Goal: Task Accomplishment & Management: Use online tool/utility

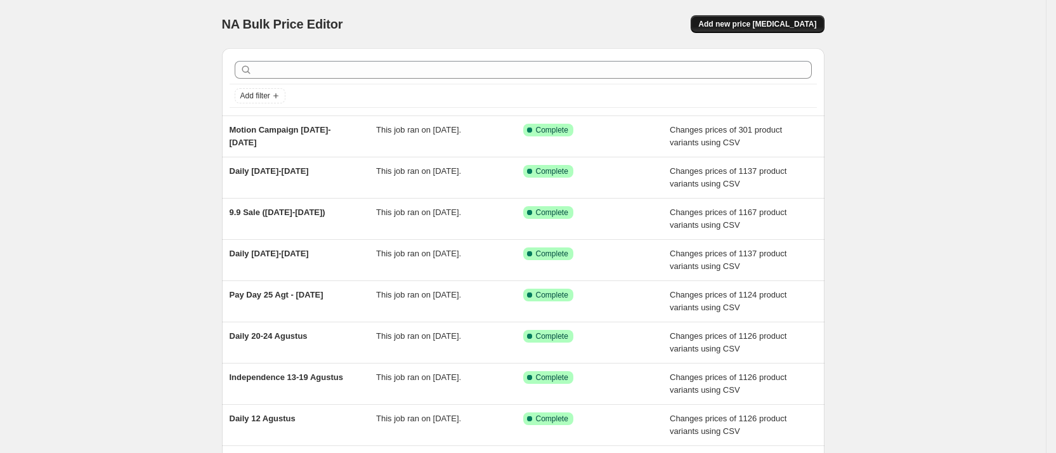
click at [758, 32] on button "Add new price [MEDICAL_DATA]" at bounding box center [757, 24] width 133 height 18
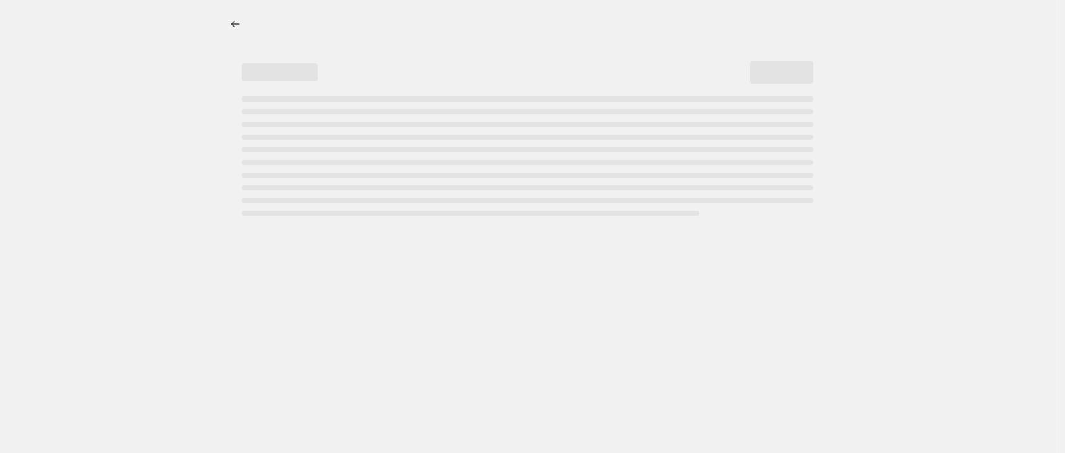
select select "percentage"
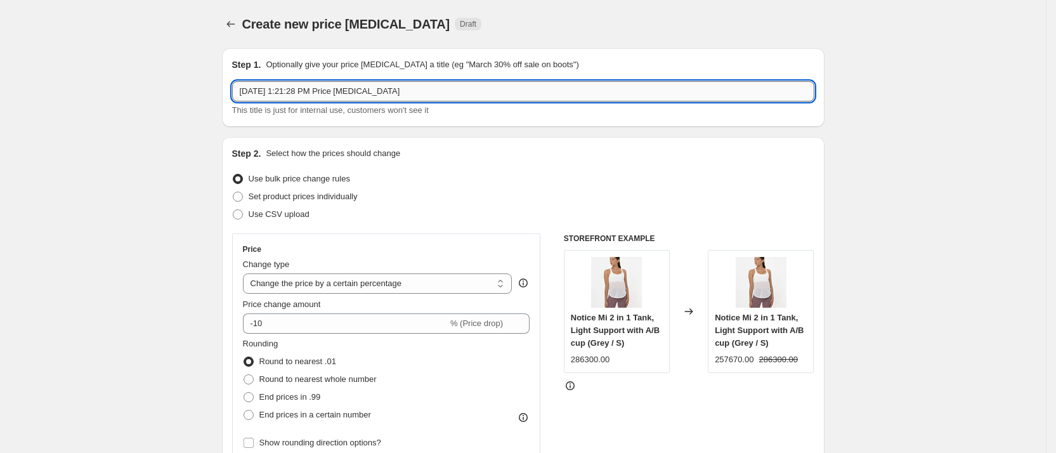
click at [340, 98] on input "[DATE] 1:21:28 PM Price [MEDICAL_DATA]" at bounding box center [523, 91] width 582 height 20
type input "Pay Day [DATE]-[DATE]"
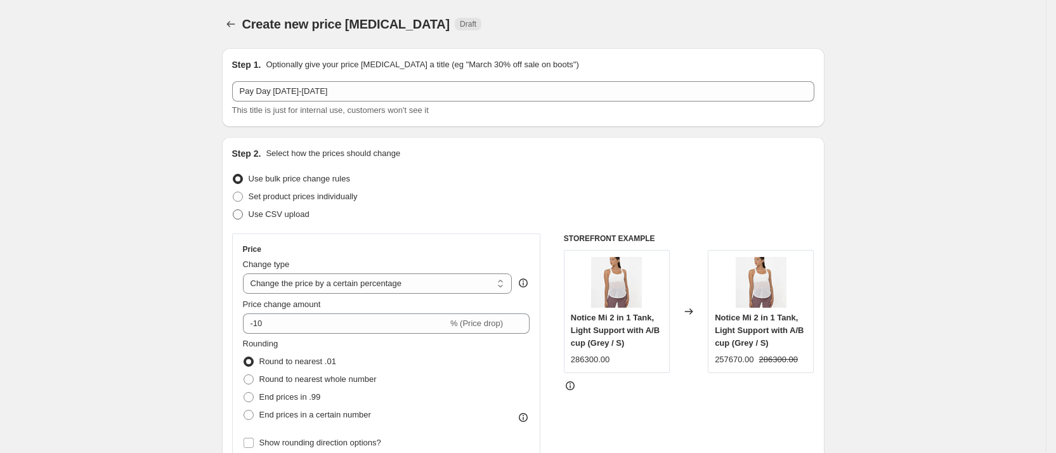
click at [242, 221] on label "Use CSV upload" at bounding box center [270, 214] width 77 height 18
click at [233, 210] on input "Use CSV upload" at bounding box center [233, 209] width 1 height 1
radio input "true"
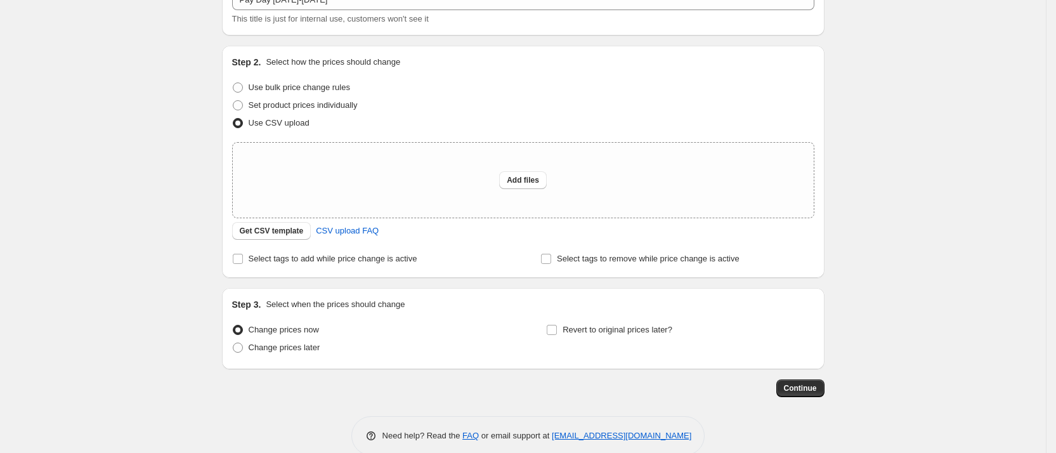
scroll to position [93, 0]
click at [275, 228] on span "Get CSV template" at bounding box center [272, 229] width 64 height 10
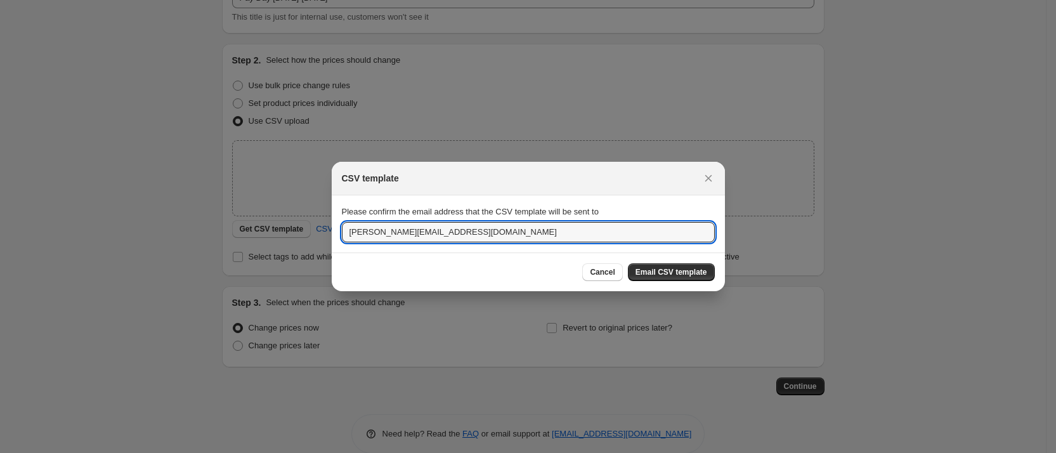
drag, startPoint x: 365, startPoint y: 228, endPoint x: 332, endPoint y: 224, distance: 33.8
click at [332, 224] on section "Please confirm the email address that the CSV template will be sent to billy@mi…" at bounding box center [528, 223] width 393 height 57
type input "commercial@miniletics.com"
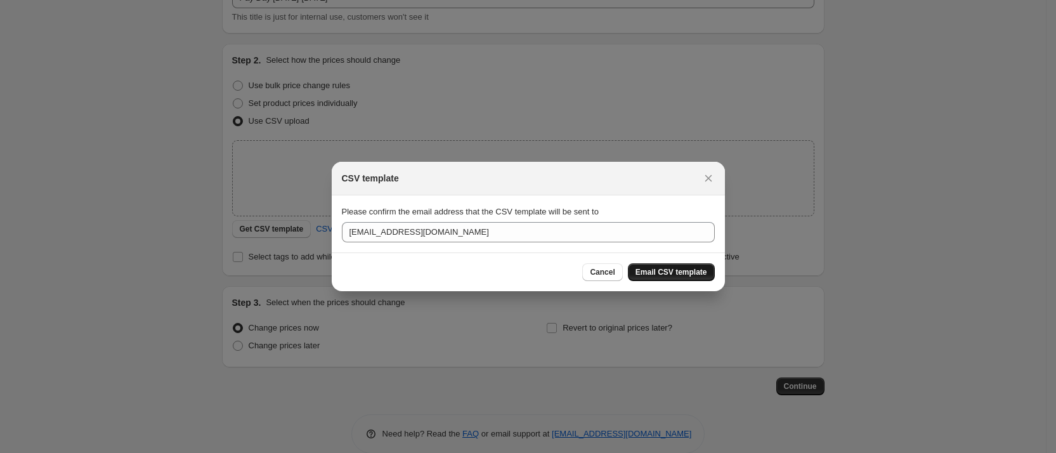
click at [647, 277] on button "Email CSV template" at bounding box center [671, 272] width 87 height 18
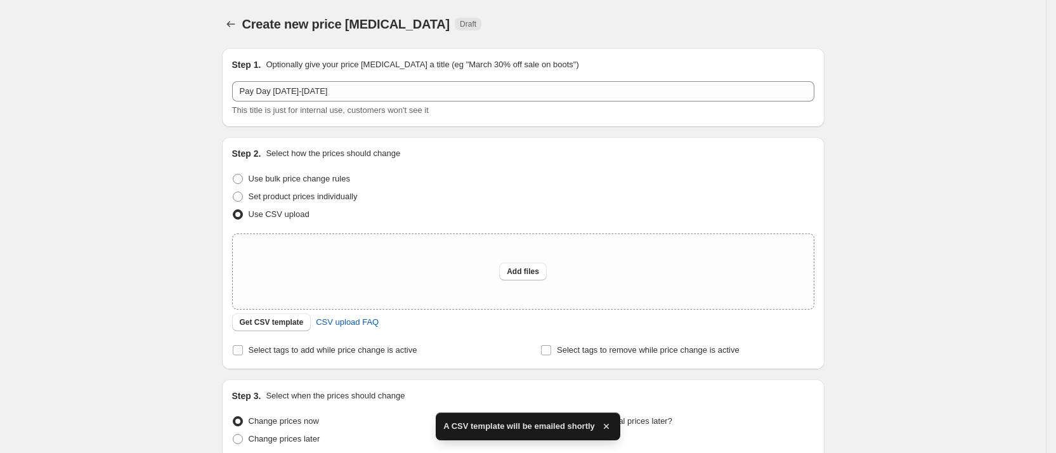
scroll to position [93, 0]
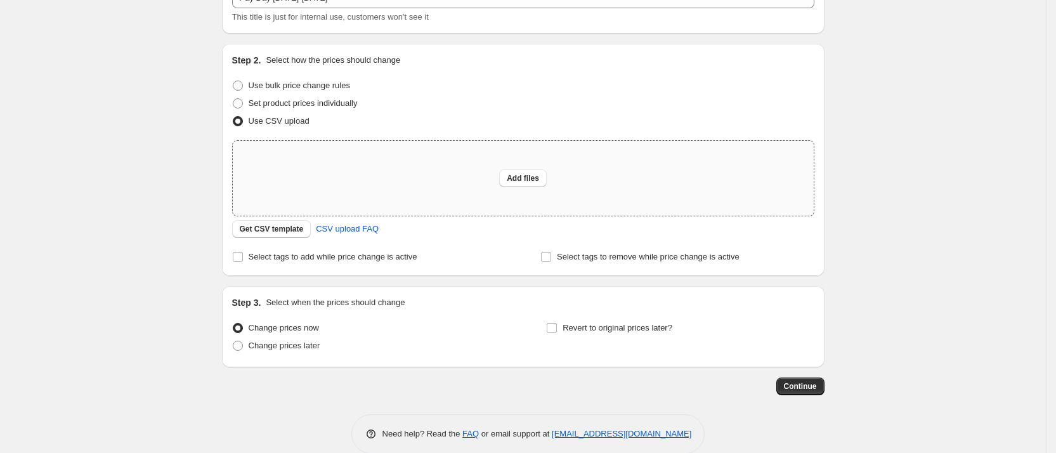
click at [521, 167] on div "Add files" at bounding box center [523, 178] width 581 height 75
type input "C:\fakepath\New Web Price (1).csv"
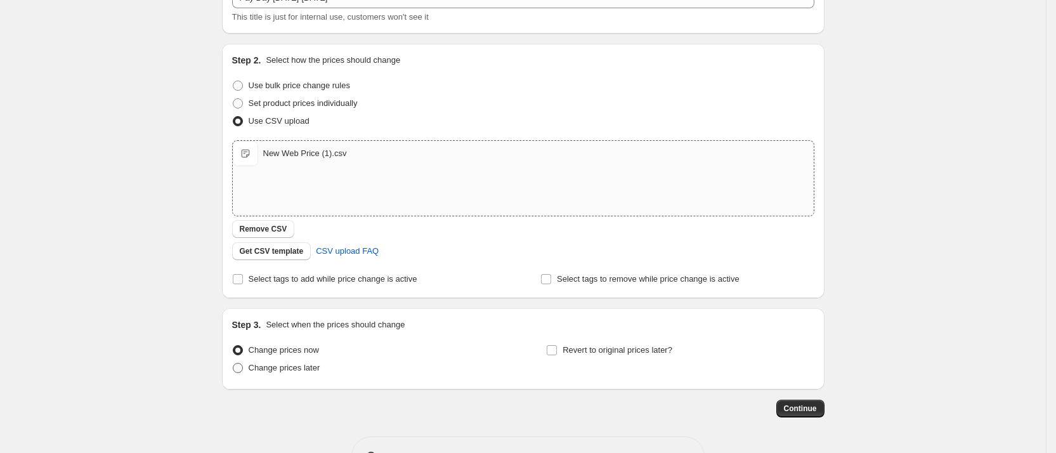
click at [291, 372] on span "Change prices later" at bounding box center [285, 368] width 72 height 10
click at [233, 363] on input "Change prices later" at bounding box center [233, 363] width 1 height 1
radio input "true"
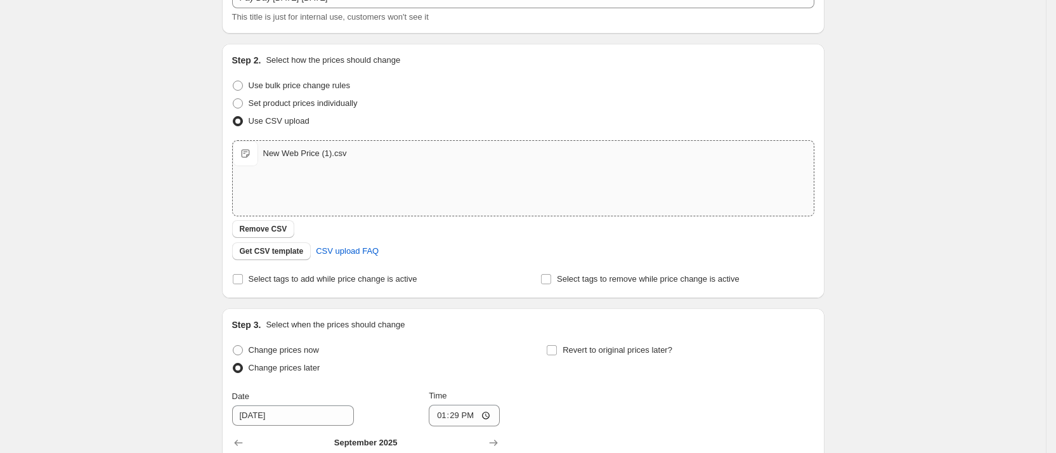
scroll to position [352, 0]
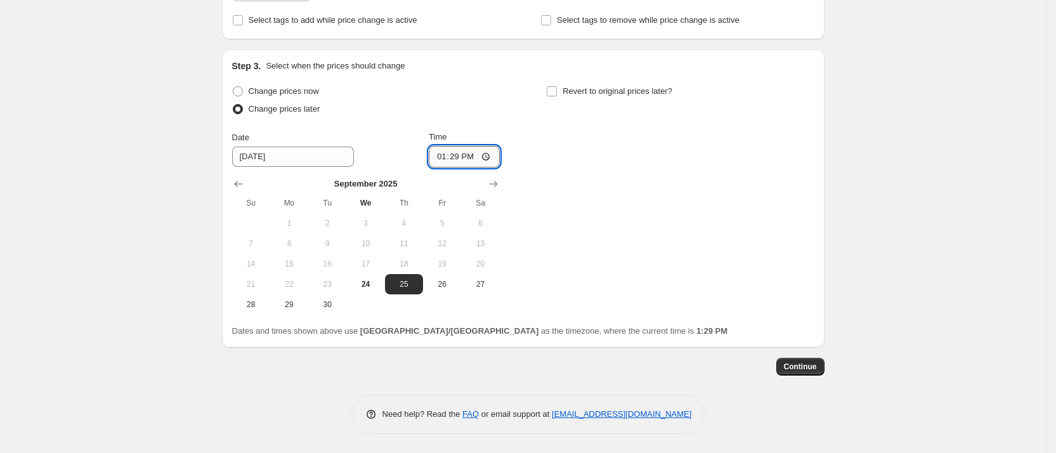
click at [478, 162] on input "13:29" at bounding box center [464, 157] width 71 height 22
click at [491, 155] on input "13:29" at bounding box center [464, 157] width 71 height 22
type input "00:00"
click at [581, 226] on div "Change prices now Change prices later Date 9/25/2025 Time 00:00 September 2025 …" at bounding box center [523, 198] width 582 height 232
click at [796, 366] on span "Continue" at bounding box center [800, 366] width 33 height 10
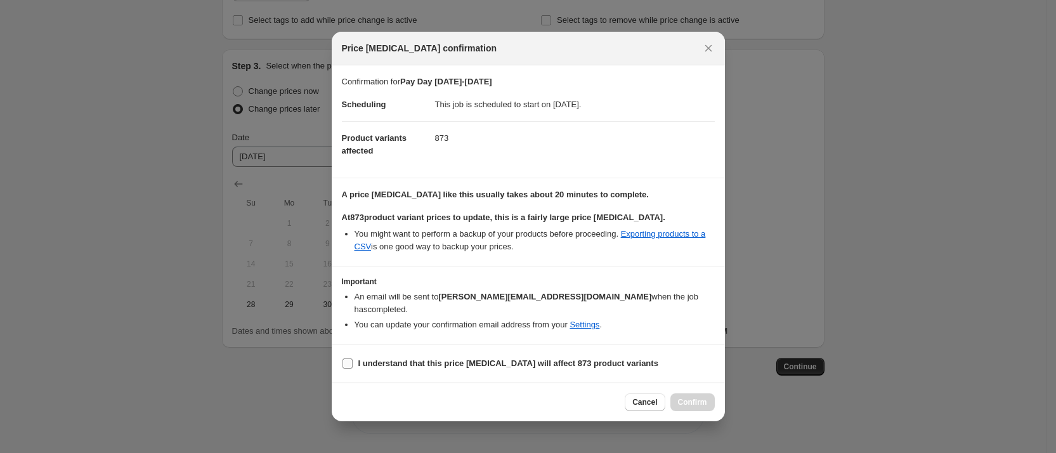
click at [347, 358] on input "I understand that this price change job will affect 873 product variants" at bounding box center [347, 363] width 10 height 10
checkbox input "true"
click at [688, 393] on button "Confirm" at bounding box center [692, 402] width 44 height 18
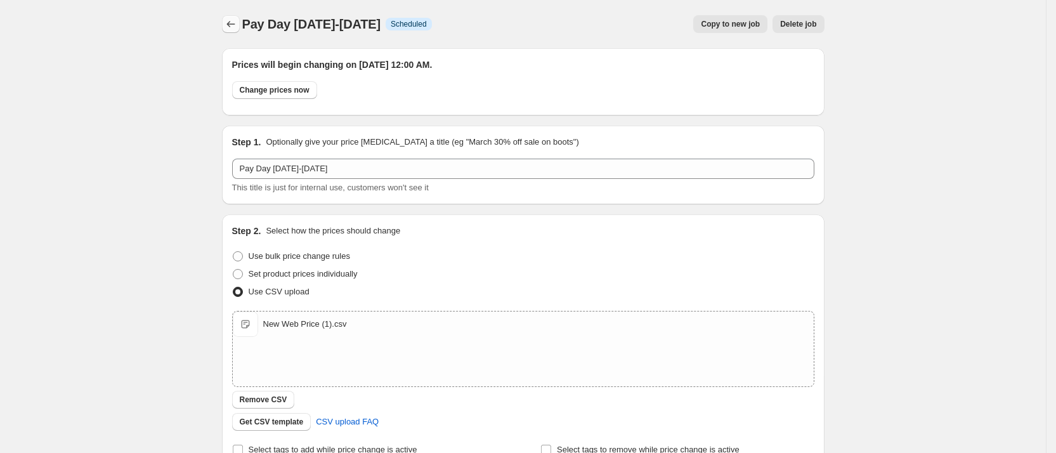
click at [231, 16] on button "Price change jobs" at bounding box center [231, 24] width 18 height 18
